Goal: Check status: Check status

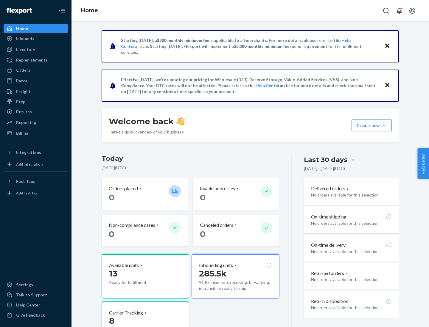
click at [383, 126] on button "Create new Create new inbound Create new order Create new product" at bounding box center [371, 126] width 40 height 12
click at [25, 39] on div "Inbounds" at bounding box center [25, 39] width 18 height 6
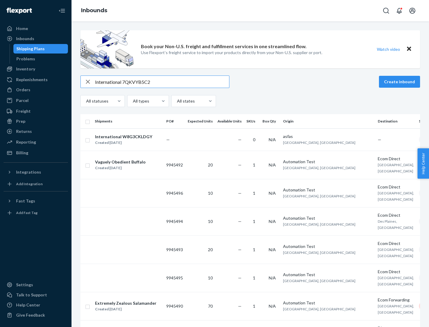
type input "International 7QKVYB5C29"
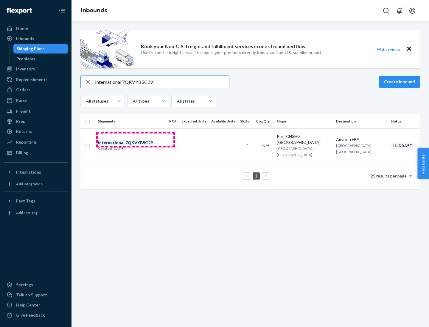
click at [135, 146] on div "Created [DATE]" at bounding box center [125, 149] width 55 height 6
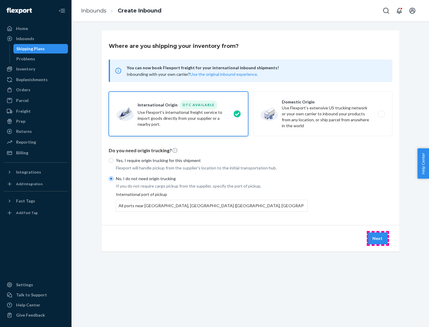
click at [377, 238] on button "Next" at bounding box center [377, 239] width 20 height 12
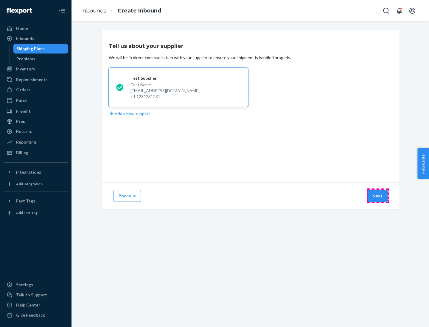
click at [377, 196] on button "Next" at bounding box center [377, 196] width 20 height 12
